Goal: Task Accomplishment & Management: Manage account settings

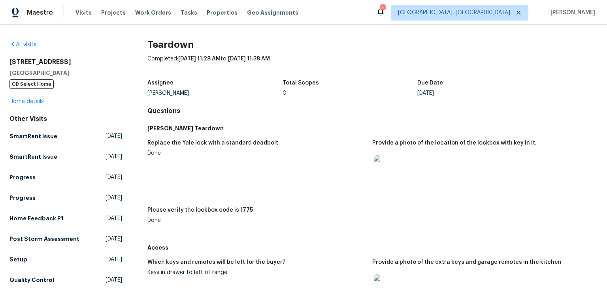
click at [383, 181] on img at bounding box center [386, 167] width 25 height 25
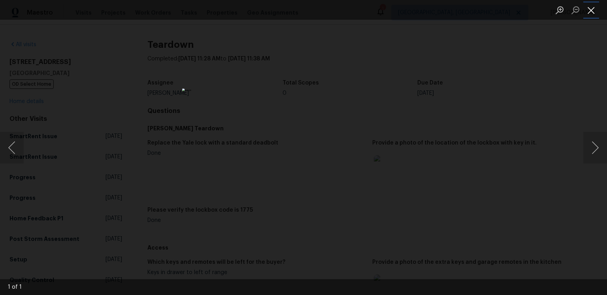
click at [592, 15] on button "Close lightbox" at bounding box center [591, 10] width 16 height 14
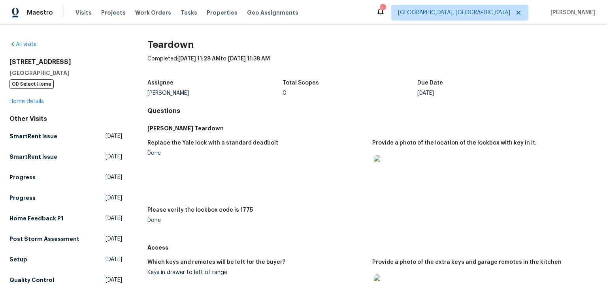
click at [371, 60] on div "Completed: [DATE] 11:28 AM to [DATE] 11:38 AM" at bounding box center [372, 65] width 450 height 21
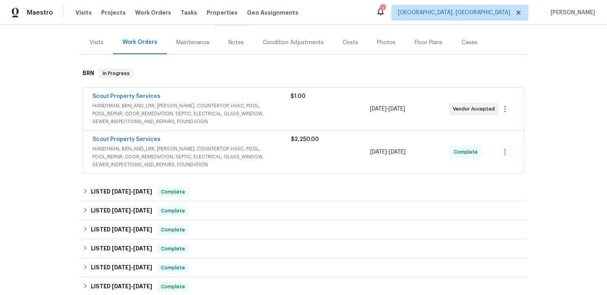
scroll to position [101, 0]
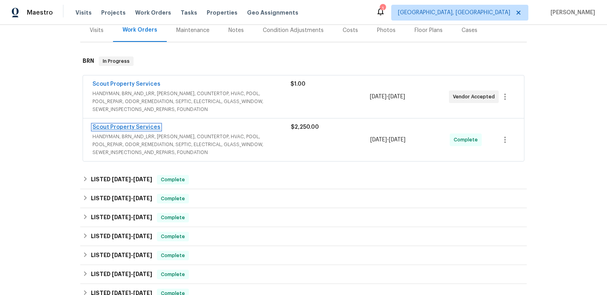
click at [160, 130] on link "Scout Property Services" at bounding box center [126, 127] width 68 height 6
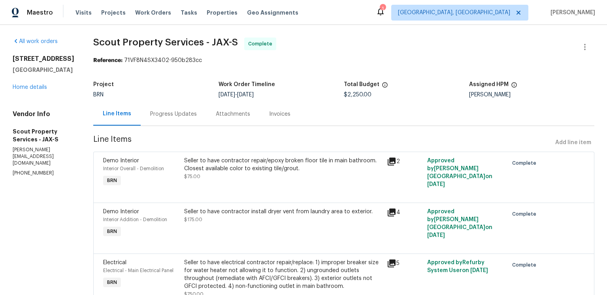
click at [294, 150] on span "Line Items" at bounding box center [322, 143] width 459 height 15
click at [302, 150] on span "Line Items" at bounding box center [322, 143] width 459 height 15
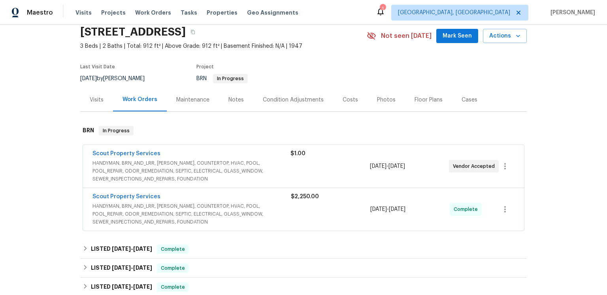
scroll to position [65, 0]
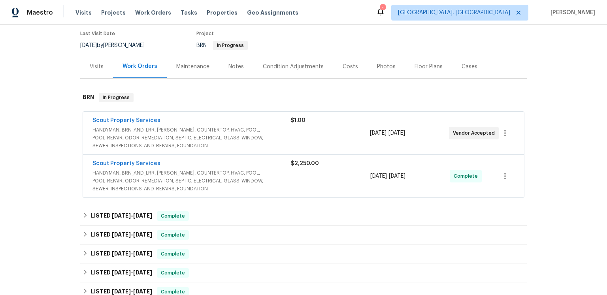
click at [147, 124] on span "Scout Property Services" at bounding box center [126, 121] width 68 height 8
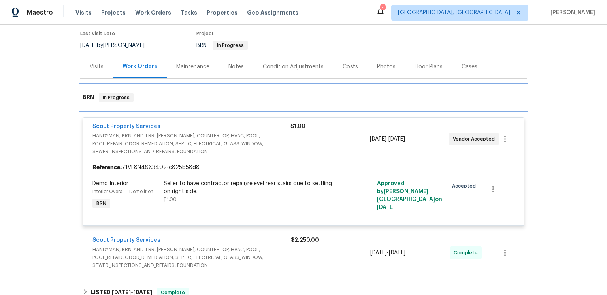
click at [187, 110] on div "BRN In Progress" at bounding box center [303, 97] width 447 height 25
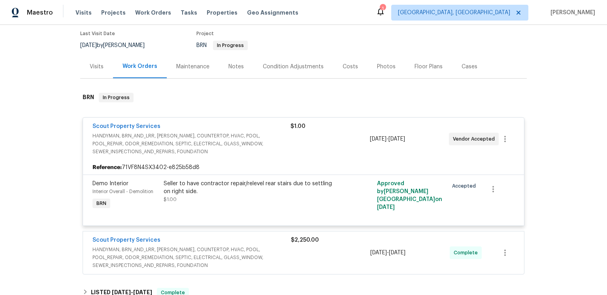
click at [98, 71] on div "Visits" at bounding box center [97, 67] width 14 height 8
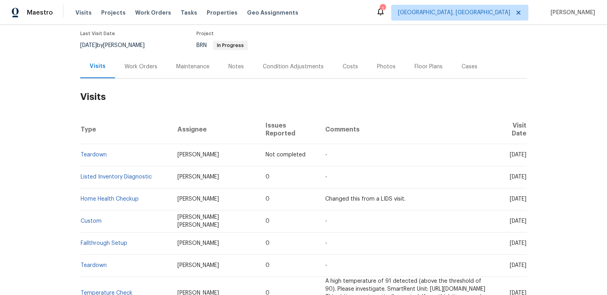
click at [267, 50] on figure "Project BRN In Progress" at bounding box center [272, 40] width 152 height 19
